Goal: Complete application form

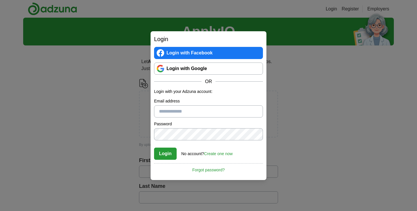
click at [206, 172] on link "Forgot password?" at bounding box center [208, 168] width 109 height 10
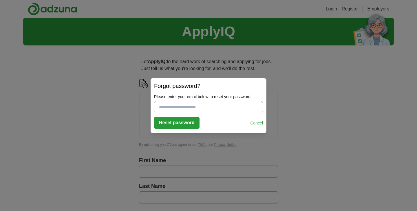
click at [254, 122] on link "Cancel" at bounding box center [256, 123] width 13 height 6
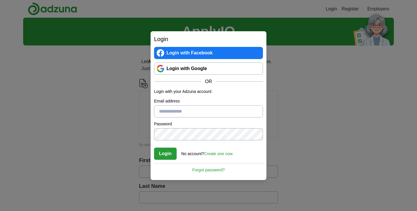
click at [194, 67] on link "Login with Google" at bounding box center [208, 68] width 109 height 12
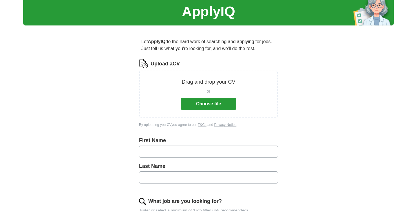
scroll to position [14, 0]
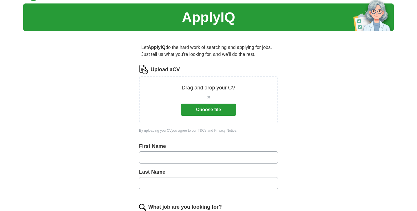
click at [203, 112] on button "Choose file" at bounding box center [209, 110] width 56 height 12
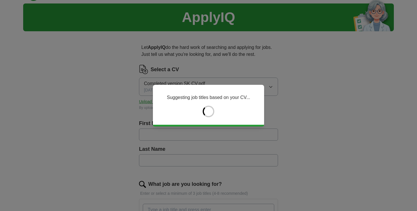
type input "*****"
type input "********"
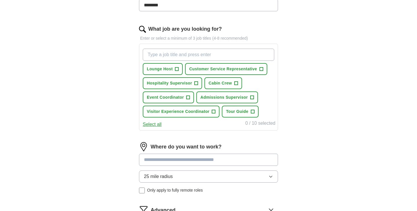
scroll to position [170, 0]
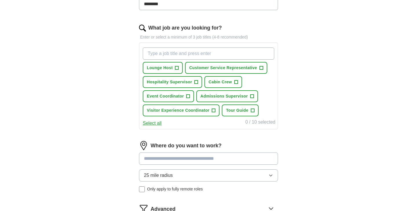
click at [177, 68] on span "+" at bounding box center [176, 68] width 3 height 5
click at [0, 0] on span "×" at bounding box center [0, 0] width 0 height 0
click at [177, 68] on span "+" at bounding box center [176, 68] width 3 height 5
click at [0, 0] on span "×" at bounding box center [0, 0] width 0 height 0
click at [159, 69] on span "Lounge Host" at bounding box center [160, 68] width 26 height 6
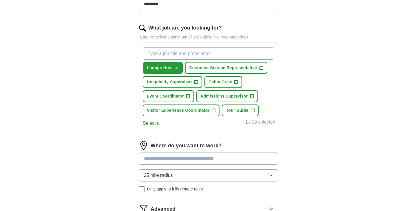
click at [159, 69] on span "Lounge Host" at bounding box center [160, 68] width 26 height 6
click at [214, 81] on span "Cabin Crew" at bounding box center [219, 82] width 23 height 6
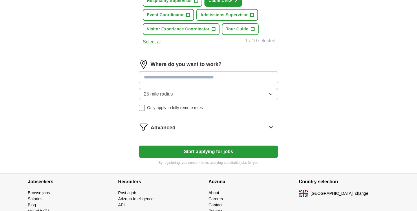
scroll to position [258, 0]
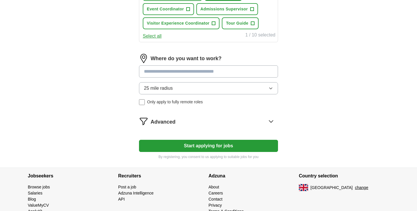
click at [160, 66] on input at bounding box center [208, 71] width 139 height 12
type input "******"
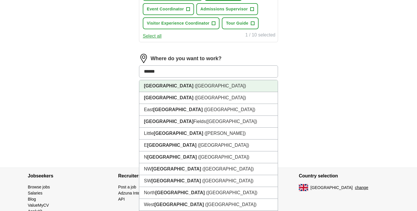
click at [194, 84] on span "(UK)" at bounding box center [219, 85] width 51 height 5
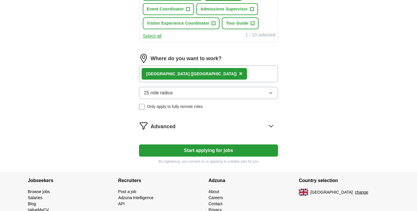
click at [167, 96] on span "25 mile radius" at bounding box center [158, 92] width 29 height 7
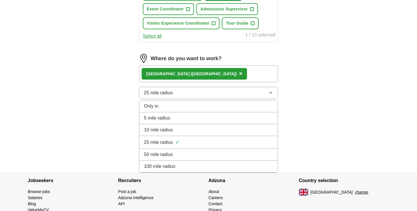
click at [164, 126] on li "10 mile radius" at bounding box center [208, 130] width 138 height 12
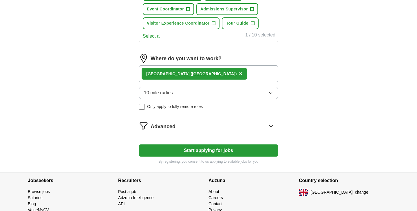
click at [174, 150] on button "Start applying for jobs" at bounding box center [208, 150] width 139 height 12
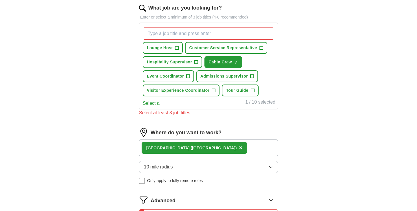
scroll to position [171, 0]
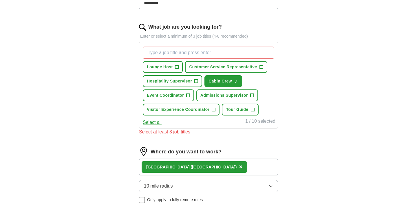
click at [220, 95] on span "Admissions Supervisor" at bounding box center [223, 95] width 47 height 6
click at [176, 98] on span "Event Coordinator" at bounding box center [165, 95] width 37 height 6
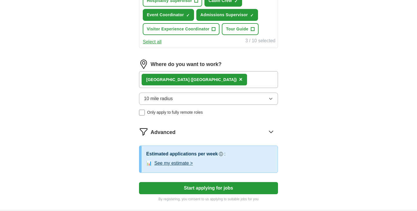
scroll to position [273, 0]
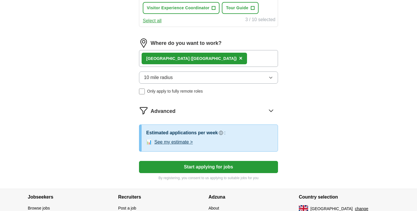
click at [185, 171] on button "Start applying for jobs" at bounding box center [208, 167] width 139 height 12
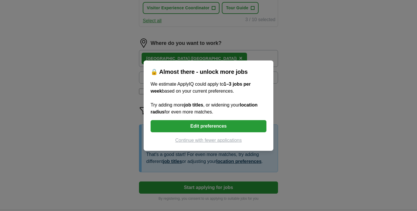
click at [194, 127] on button "Edit preferences" at bounding box center [208, 126] width 116 height 12
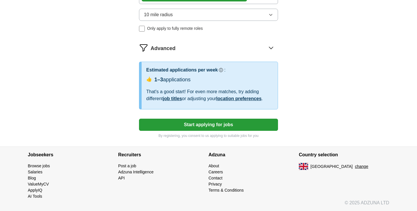
scroll to position [336, 0]
click at [150, 124] on button "Start applying for jobs" at bounding box center [208, 125] width 139 height 12
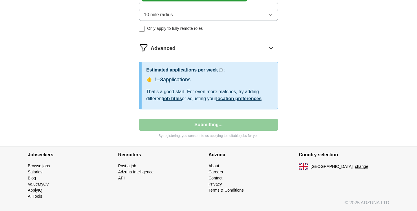
select select "**"
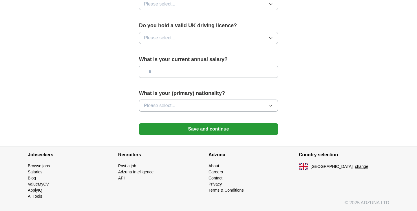
scroll to position [391, 0]
click at [163, 129] on button "Save and continue" at bounding box center [208, 129] width 139 height 12
